Goal: Communication & Community: Answer question/provide support

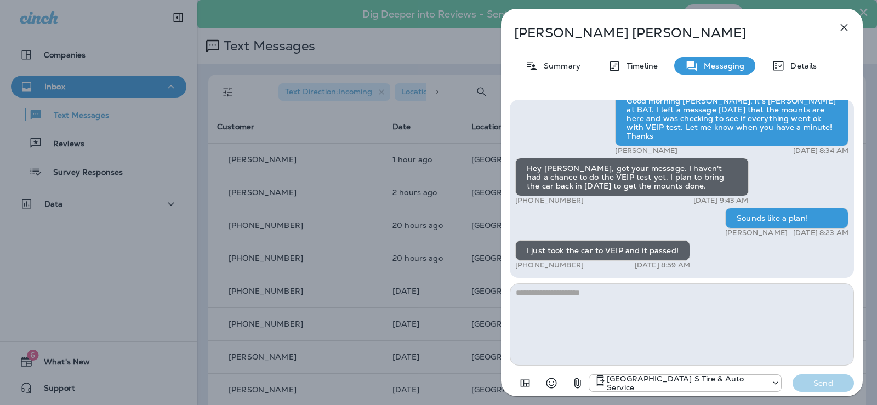
click at [536, 292] on textarea at bounding box center [682, 324] width 344 height 82
type textarea "*"
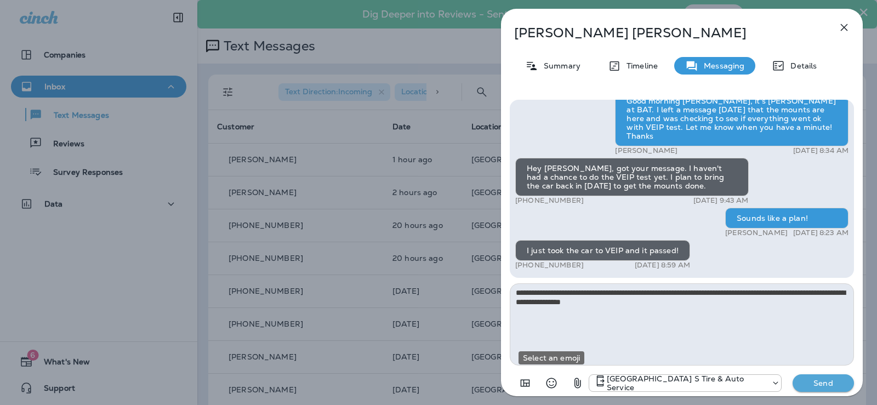
click at [553, 380] on icon "Select an emoji" at bounding box center [551, 383] width 13 height 13
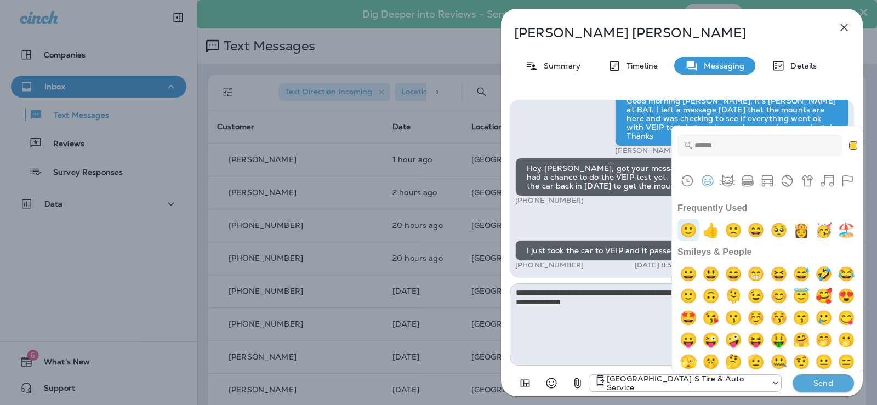
click at [691, 226] on img "slightly smiling face" at bounding box center [688, 230] width 22 height 22
type textarea "**********"
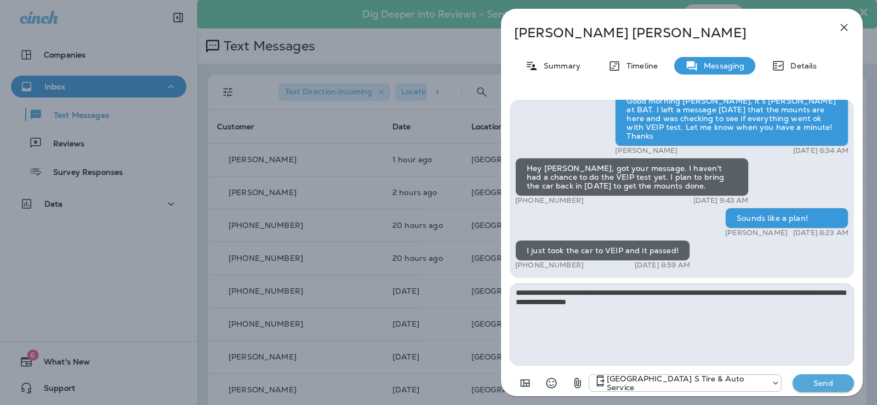
click at [826, 383] on p "Send" at bounding box center [823, 383] width 46 height 10
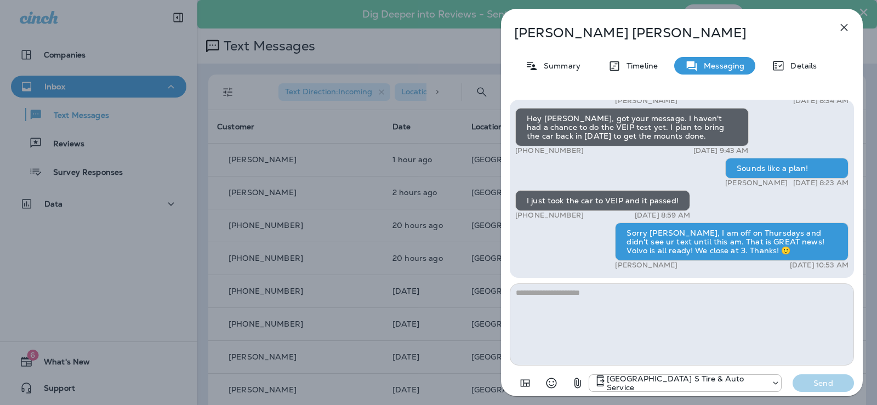
click at [842, 25] on icon "button" at bounding box center [844, 27] width 7 height 7
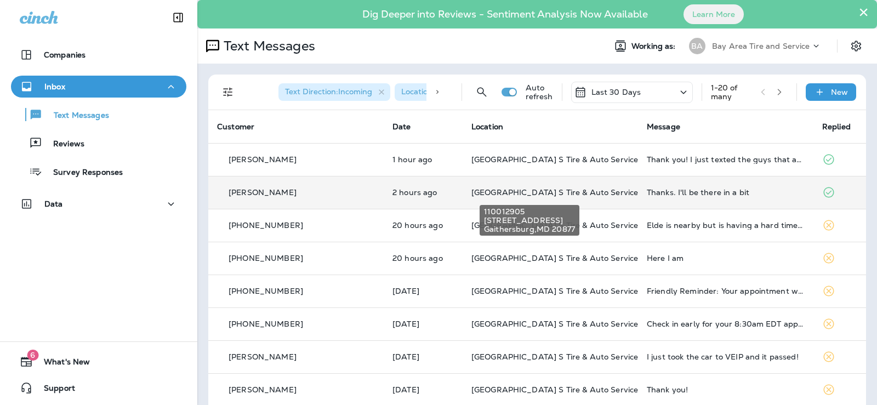
click at [602, 189] on span "[GEOGRAPHIC_DATA] S Tire & Auto Service" at bounding box center [554, 192] width 167 height 10
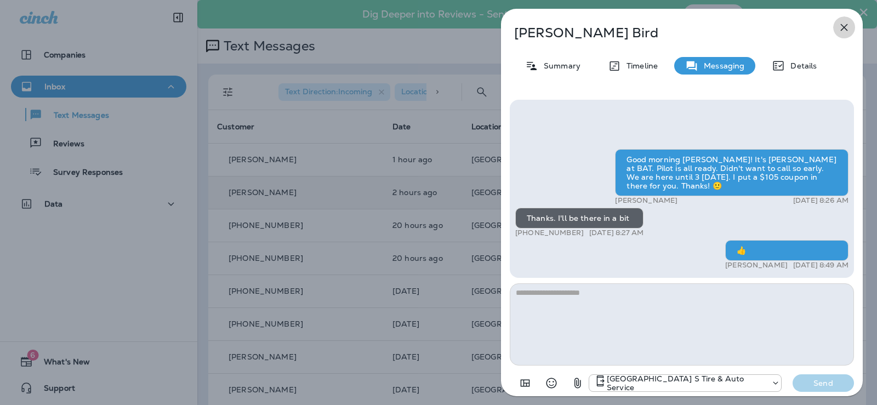
click at [844, 25] on icon "button" at bounding box center [844, 27] width 13 height 13
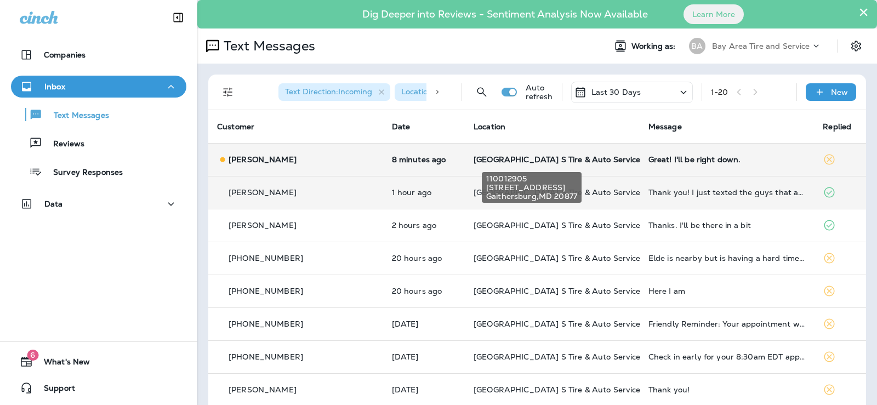
click at [550, 157] on span "[GEOGRAPHIC_DATA] S Tire & Auto Service" at bounding box center [557, 160] width 167 height 10
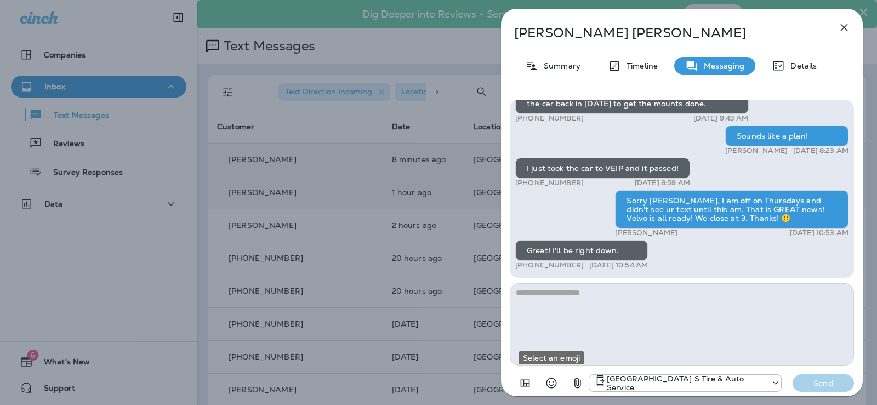
click at [546, 381] on icon "Select an emoji" at bounding box center [551, 383] width 13 height 13
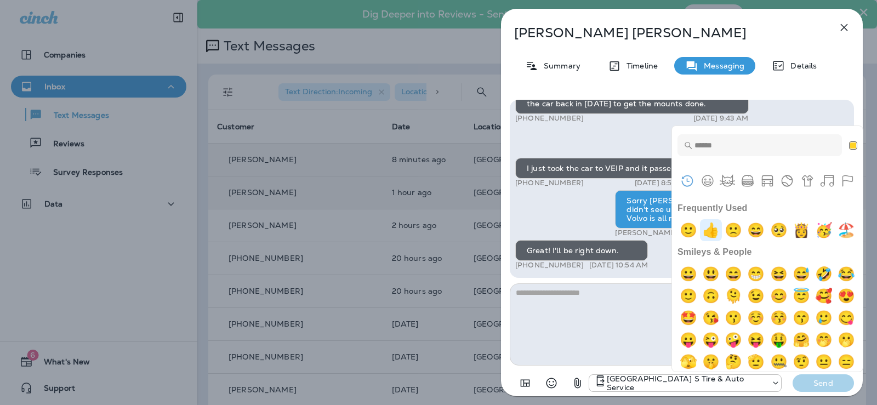
click at [715, 229] on img "+1" at bounding box center [711, 230] width 22 height 22
type textarea "**"
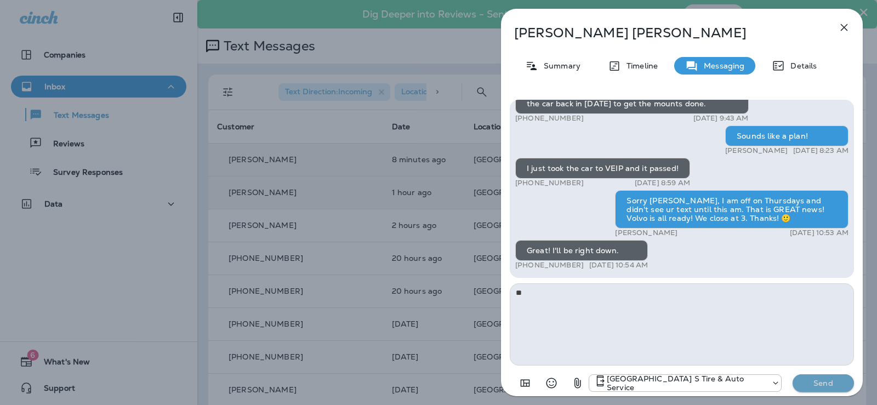
click at [826, 380] on p "Send" at bounding box center [823, 383] width 46 height 10
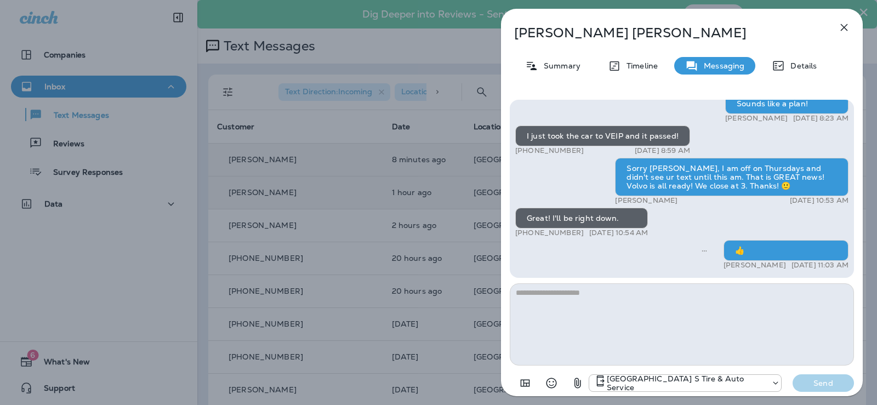
click at [843, 30] on icon "button" at bounding box center [844, 27] width 13 height 13
